Goal: Information Seeking & Learning: Check status

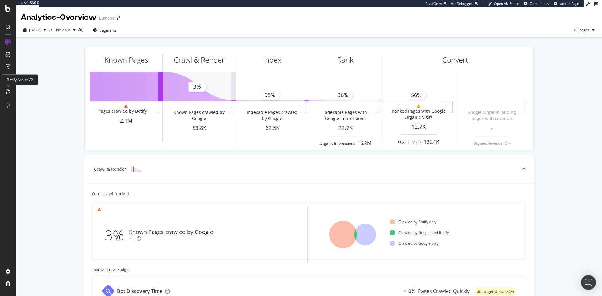
click at [9, 92] on icon at bounding box center [8, 91] width 5 height 5
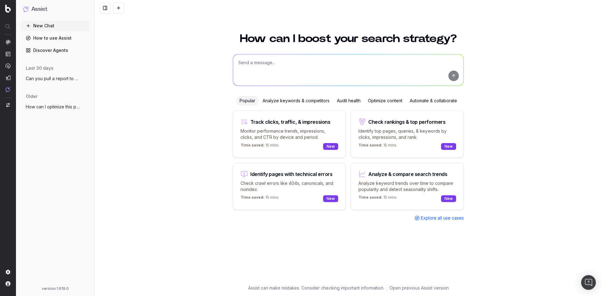
click at [59, 51] on link "Discover Agents" at bounding box center [55, 50] width 69 height 10
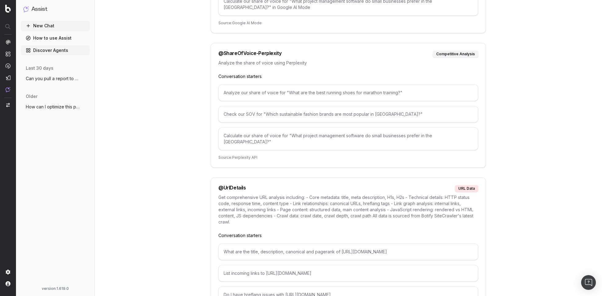
scroll to position [3092, 0]
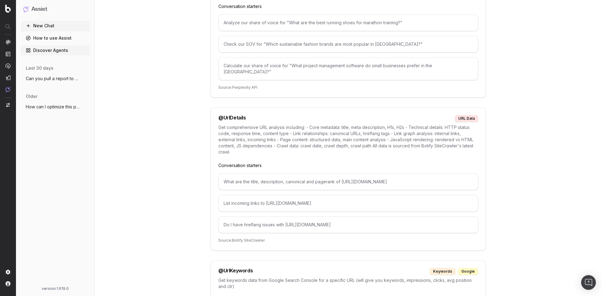
click at [69, 25] on button "New Chat" at bounding box center [55, 26] width 69 height 10
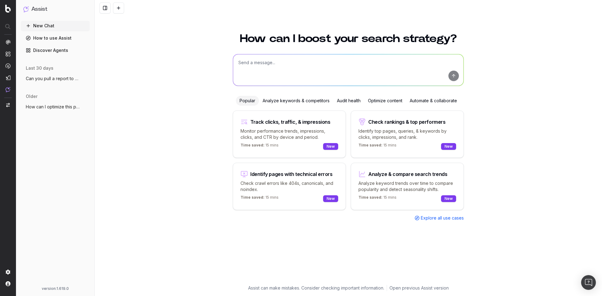
click at [252, 65] on textarea at bounding box center [348, 69] width 230 height 31
click at [328, 63] on textarea at bounding box center [348, 69] width 230 height 31
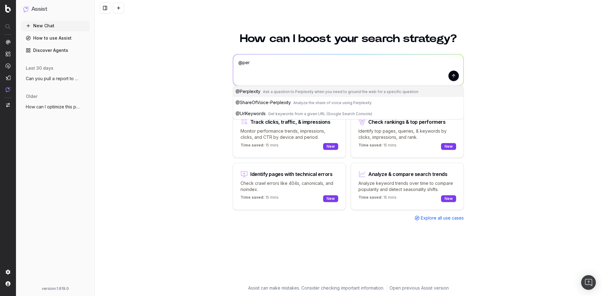
click at [307, 90] on span "Ask a question to Perplexity when you need to ground the web for a specific que…" at bounding box center [340, 91] width 155 height 5
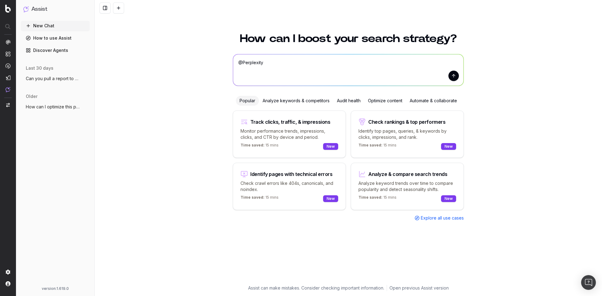
click at [335, 61] on textarea "@Perplexity" at bounding box center [348, 69] width 230 height 31
paste textarea "kitchen light fixtures"
type textarea "@Perplexity what is lumens share of voice for kitchen light fixtures"
click at [453, 80] on button "submit" at bounding box center [453, 76] width 10 height 10
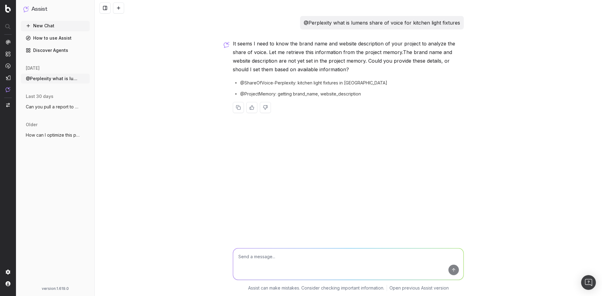
click at [267, 254] on textarea at bounding box center [348, 264] width 230 height 31
paste textarea "We believe that life is more beautiful when it is filled with exceptional desig…"
type textarea "We believe that life is more beautiful when it is filled with exceptional desig…"
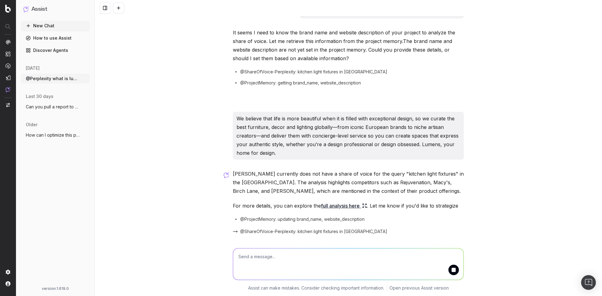
scroll to position [41, 0]
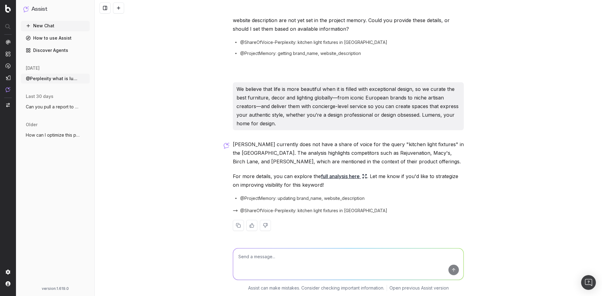
click at [345, 179] on link "full analysis here" at bounding box center [344, 176] width 46 height 9
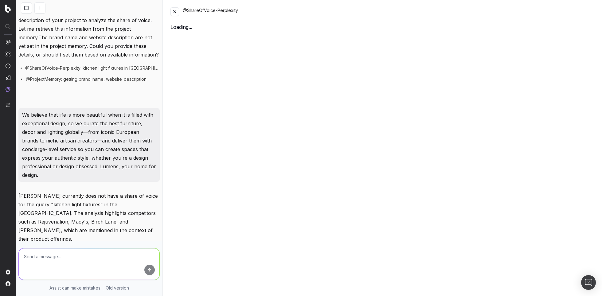
scroll to position [49, 0]
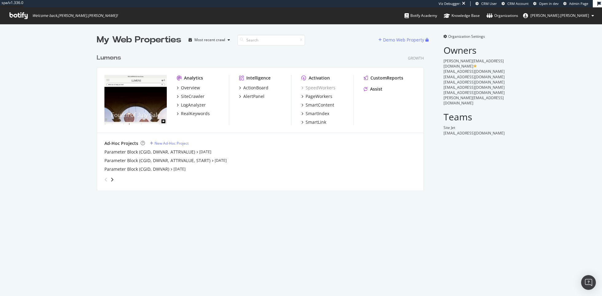
scroll to position [144, 332]
click at [201, 114] on div "RealKeywords" at bounding box center [195, 114] width 29 height 6
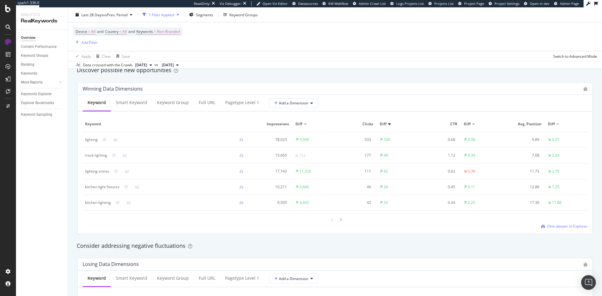
scroll to position [541, 0]
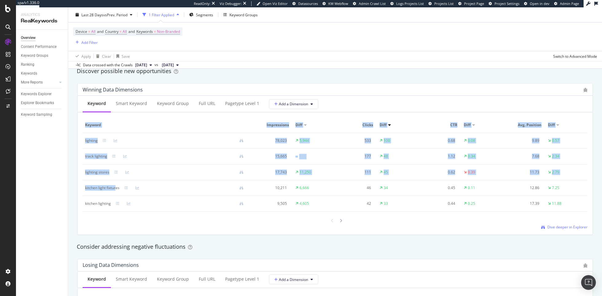
drag, startPoint x: 82, startPoint y: 189, endPoint x: 117, endPoint y: 189, distance: 35.3
click at [117, 189] on div "Keyword Smart Keyword Keyword Group Full URL pagetype Level 1 Add a Dimension K…" at bounding box center [335, 165] width 515 height 139
click at [104, 190] on div "kitchen light fixtures" at bounding box center [102, 188] width 34 height 6
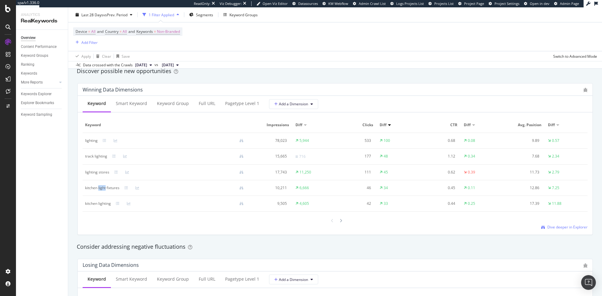
click at [104, 190] on div "kitchen light fixtures" at bounding box center [102, 188] width 34 height 6
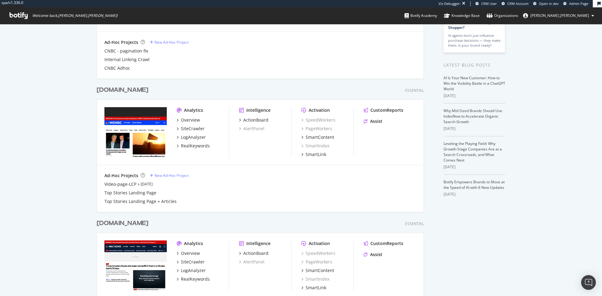
scroll to position [220, 0]
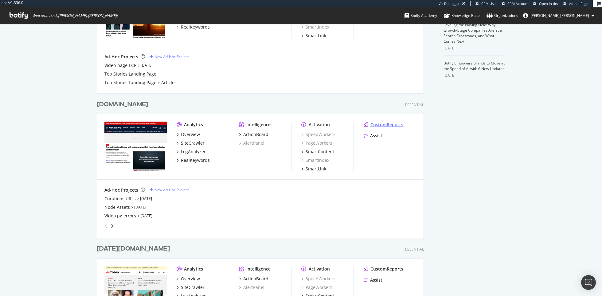
click at [381, 123] on div "CustomReports" at bounding box center [386, 125] width 33 height 6
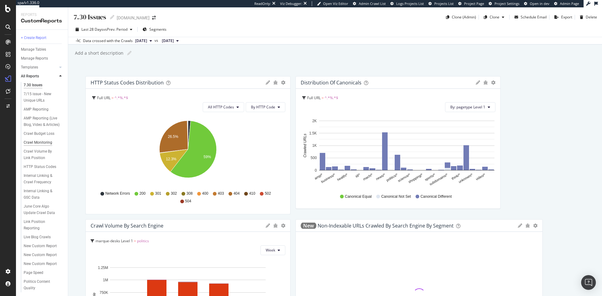
click at [44, 141] on div "Crawl Monitoring" at bounding box center [38, 142] width 29 height 6
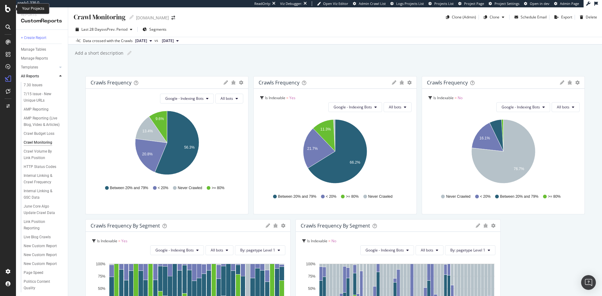
click at [8, 7] on icon at bounding box center [8, 8] width 6 height 7
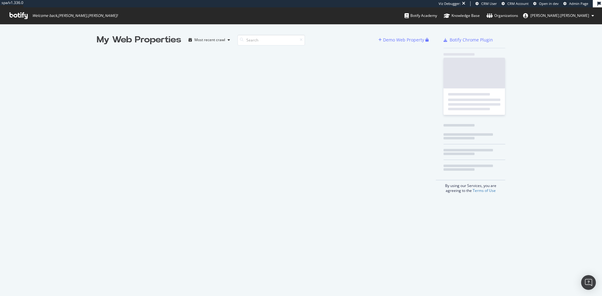
scroll to position [296, 602]
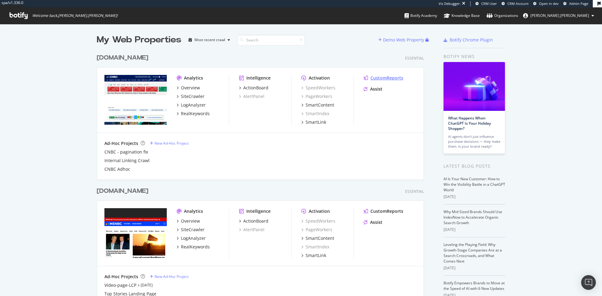
click at [390, 78] on div "CustomReports" at bounding box center [386, 78] width 33 height 6
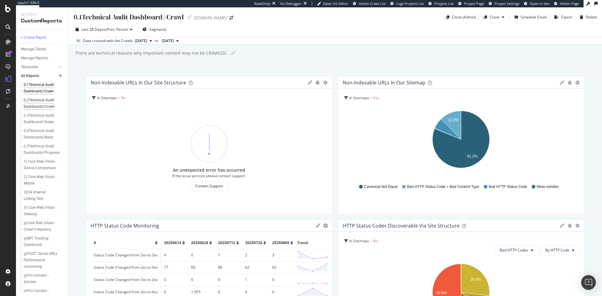
click at [39, 100] on div "0.2Technical Audit Dashboard//Crawl" at bounding box center [42, 103] width 36 height 13
